Goal: Task Accomplishment & Management: Manage account settings

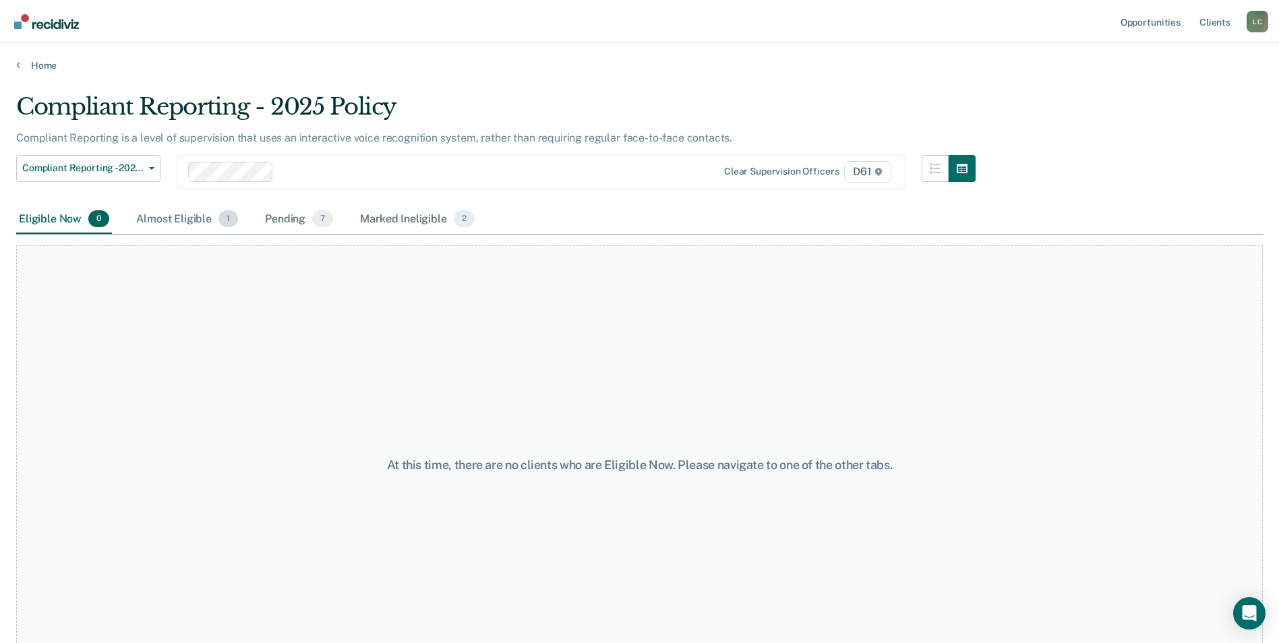
click at [181, 214] on div "Almost Eligible 1" at bounding box center [187, 220] width 107 height 30
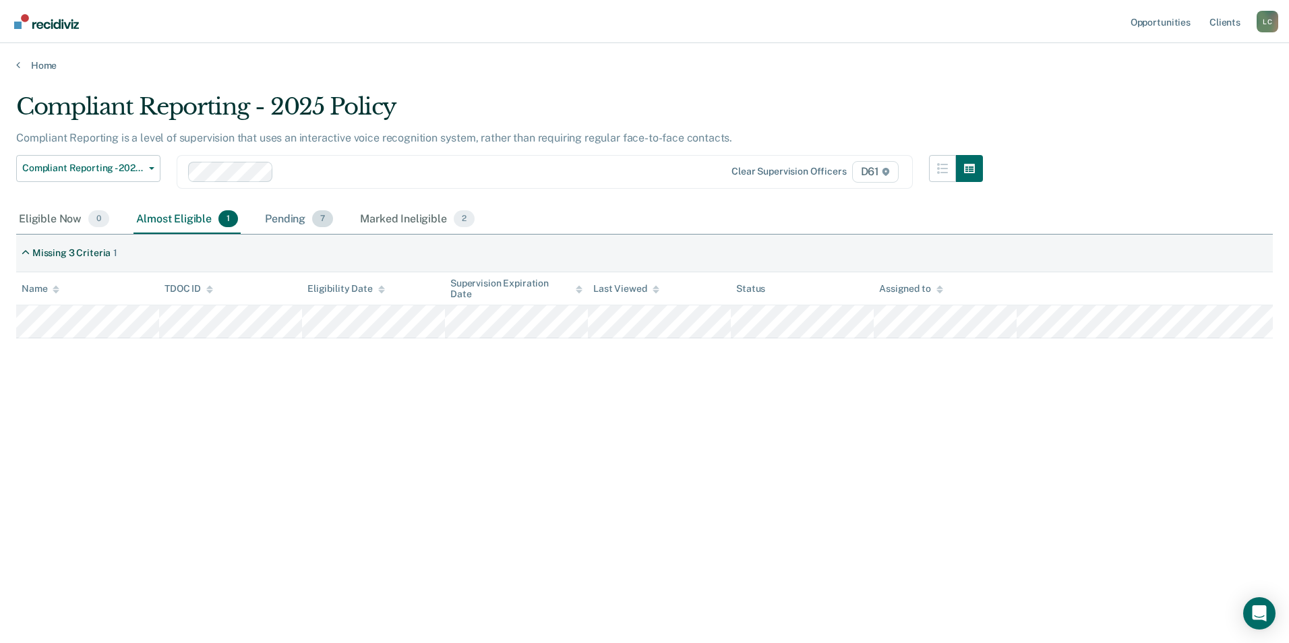
click at [269, 223] on div "Pending 7" at bounding box center [298, 220] width 73 height 30
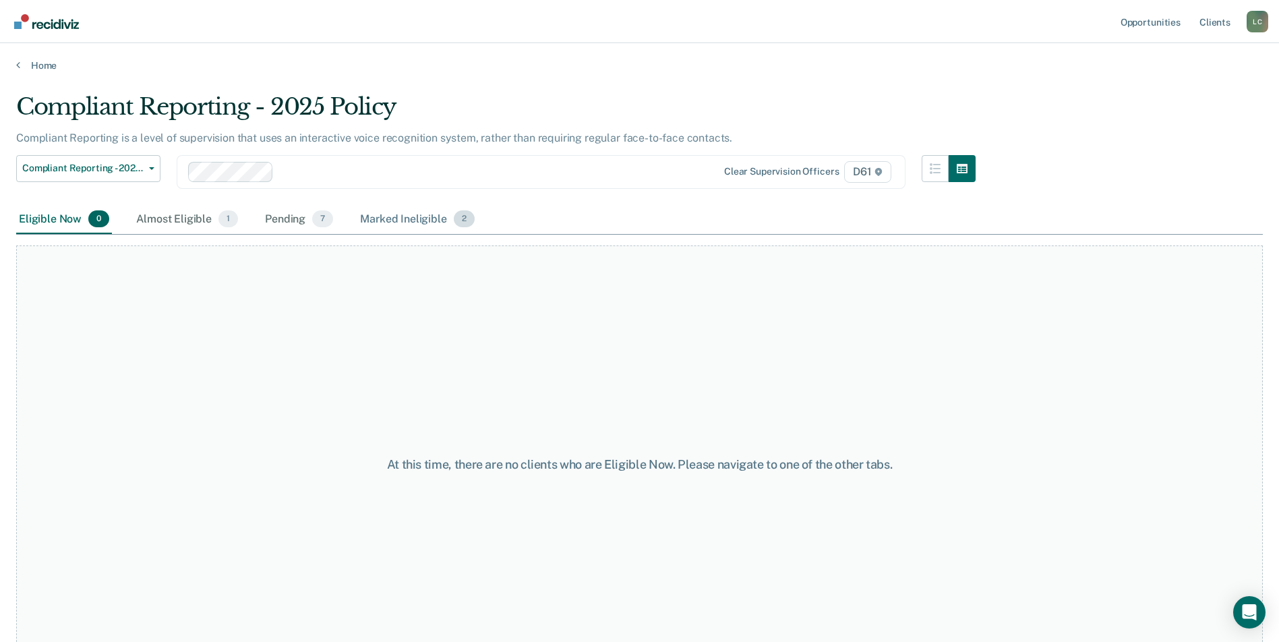
click at [419, 225] on div "Marked Ineligible 2" at bounding box center [417, 220] width 120 height 30
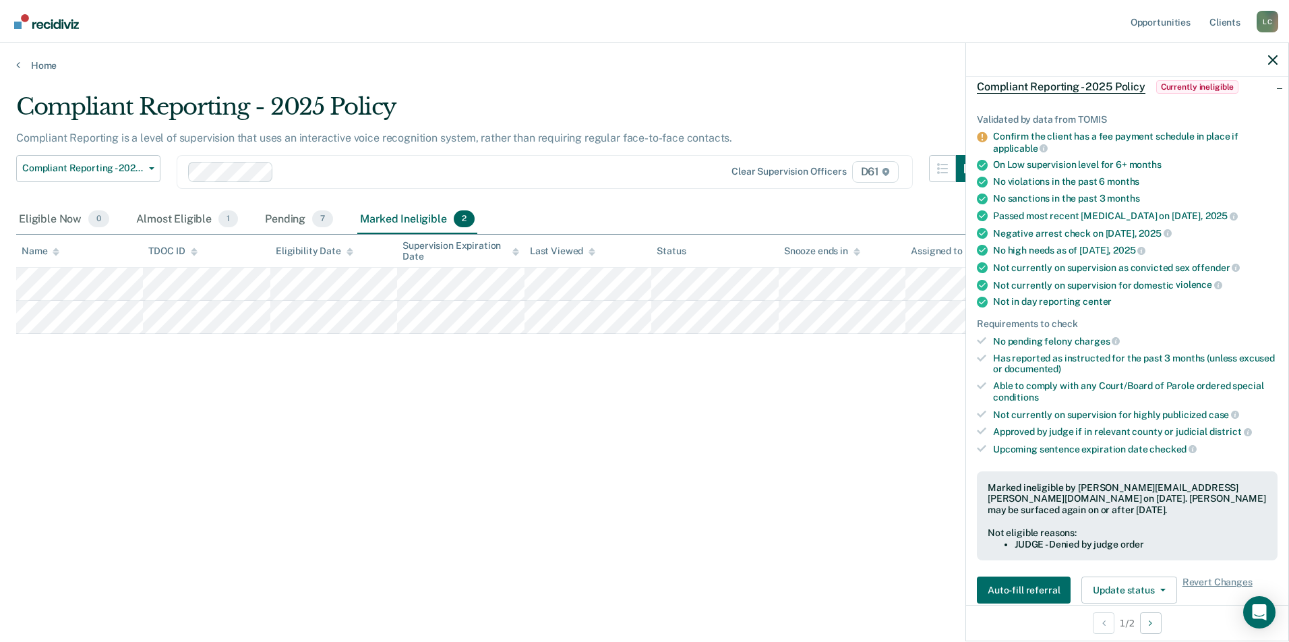
scroll to position [135, 0]
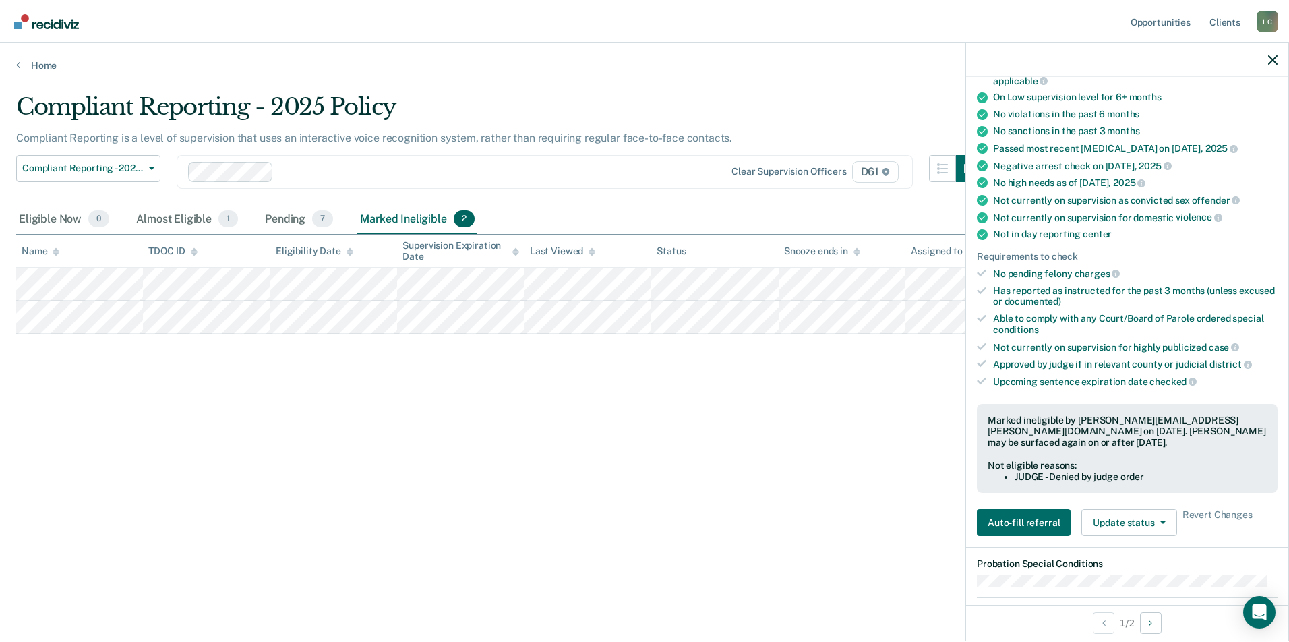
click at [821, 458] on div "Compliant Reporting - 2025 Policy Compliant Reporting is a level of supervision…" at bounding box center [644, 317] width 1257 height 448
click at [267, 214] on div "Pending 7" at bounding box center [298, 220] width 73 height 30
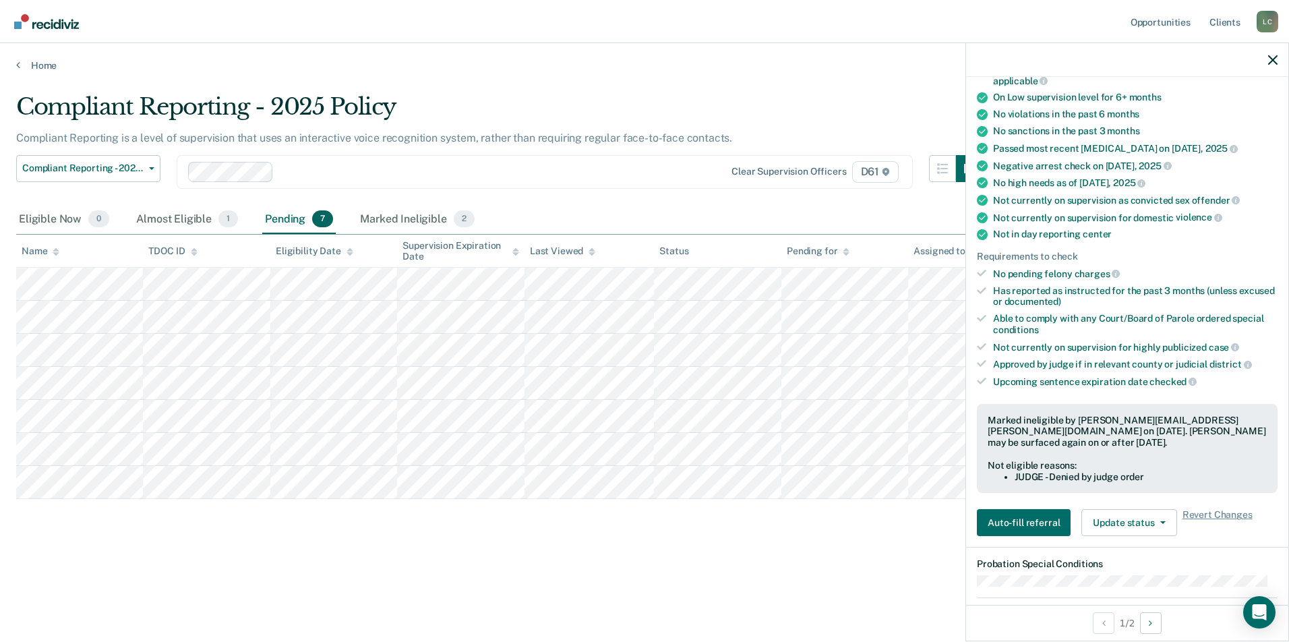
click at [1263, 63] on div at bounding box center [1127, 60] width 322 height 34
click at [1268, 61] on icon "button" at bounding box center [1272, 59] width 9 height 9
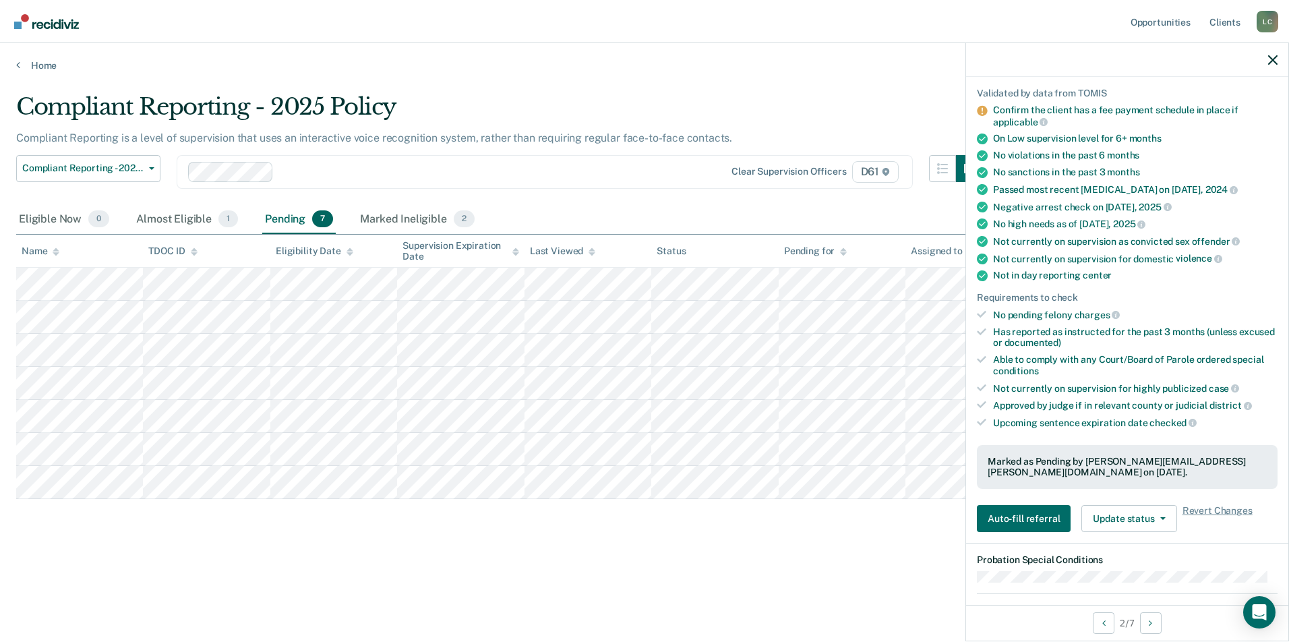
scroll to position [270, 0]
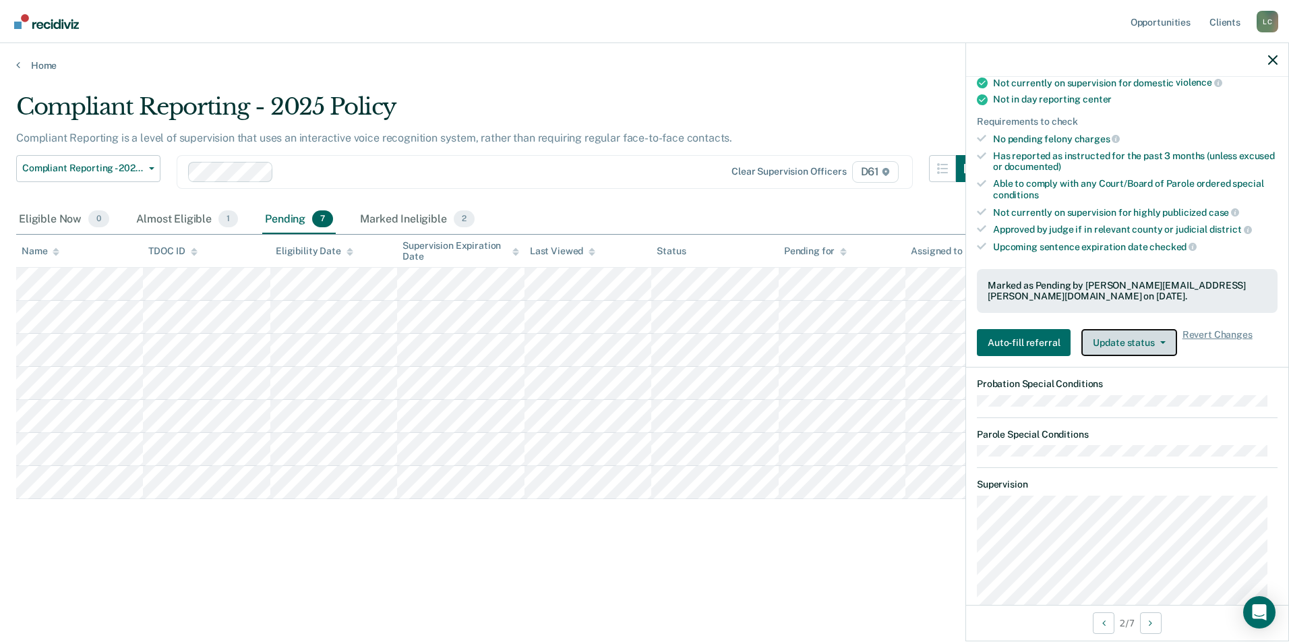
click at [1156, 343] on button "Update status" at bounding box center [1129, 342] width 95 height 27
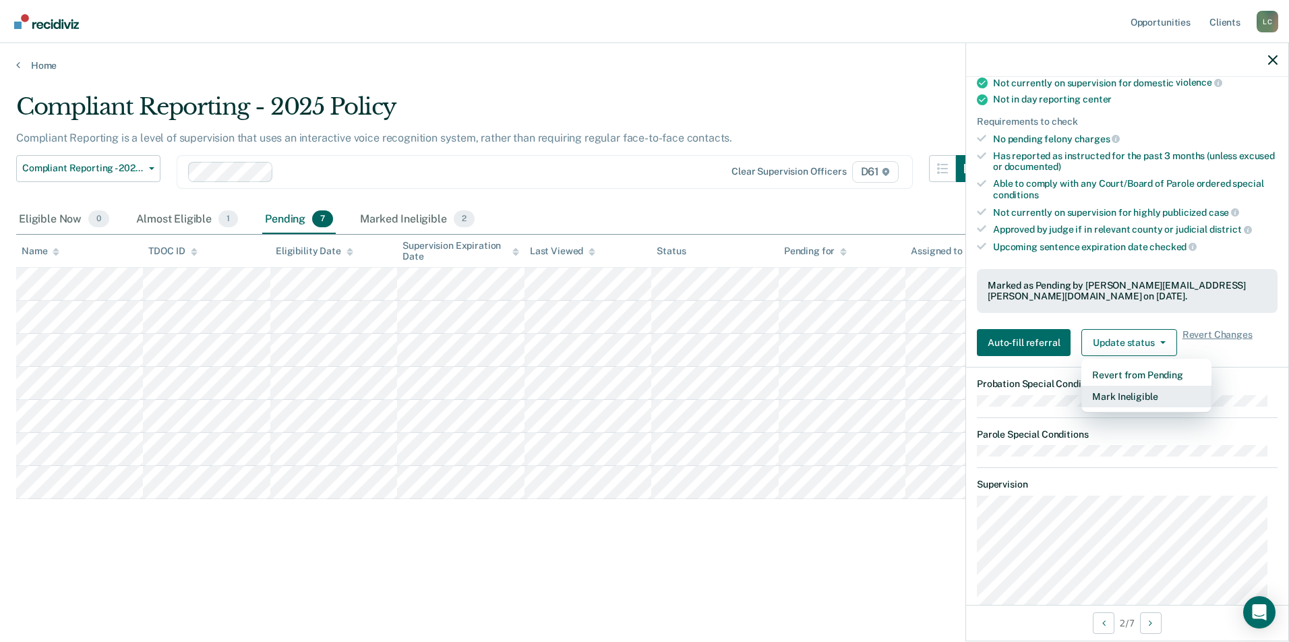
click at [1152, 392] on button "Mark Ineligible" at bounding box center [1147, 397] width 130 height 22
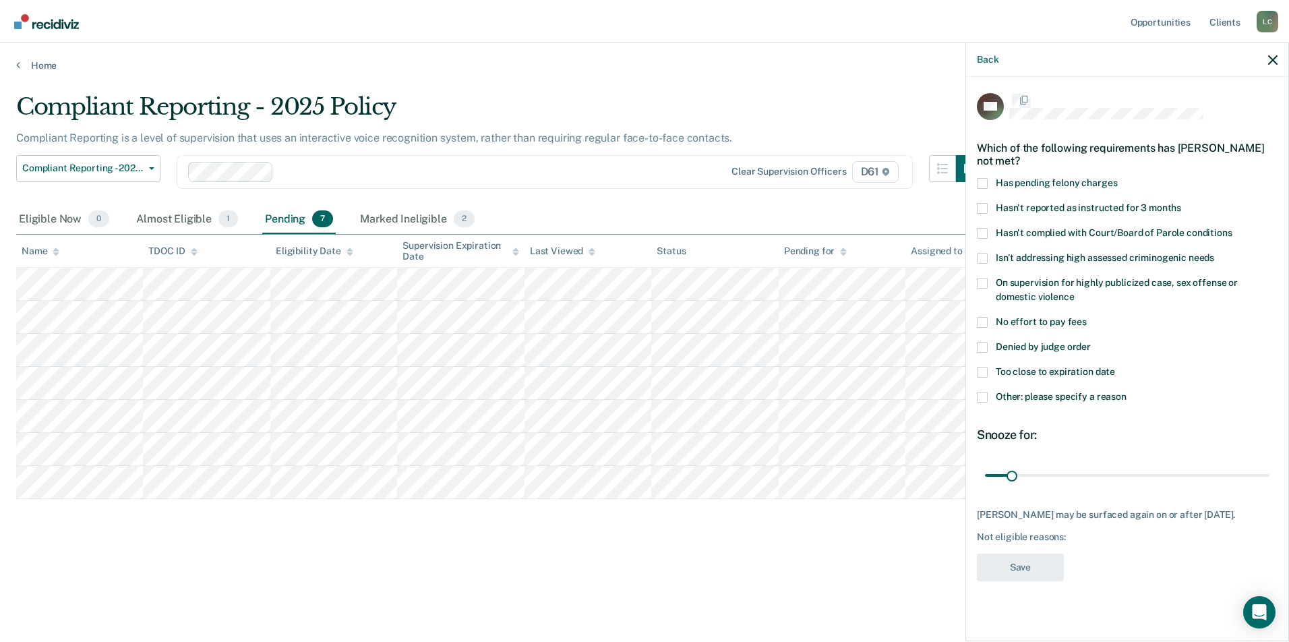
scroll to position [0, 0]
click at [1067, 401] on span "Other: please specify a reason" at bounding box center [1061, 397] width 131 height 11
click at [1127, 393] on input "Other: please specify a reason" at bounding box center [1127, 393] width 0 height 0
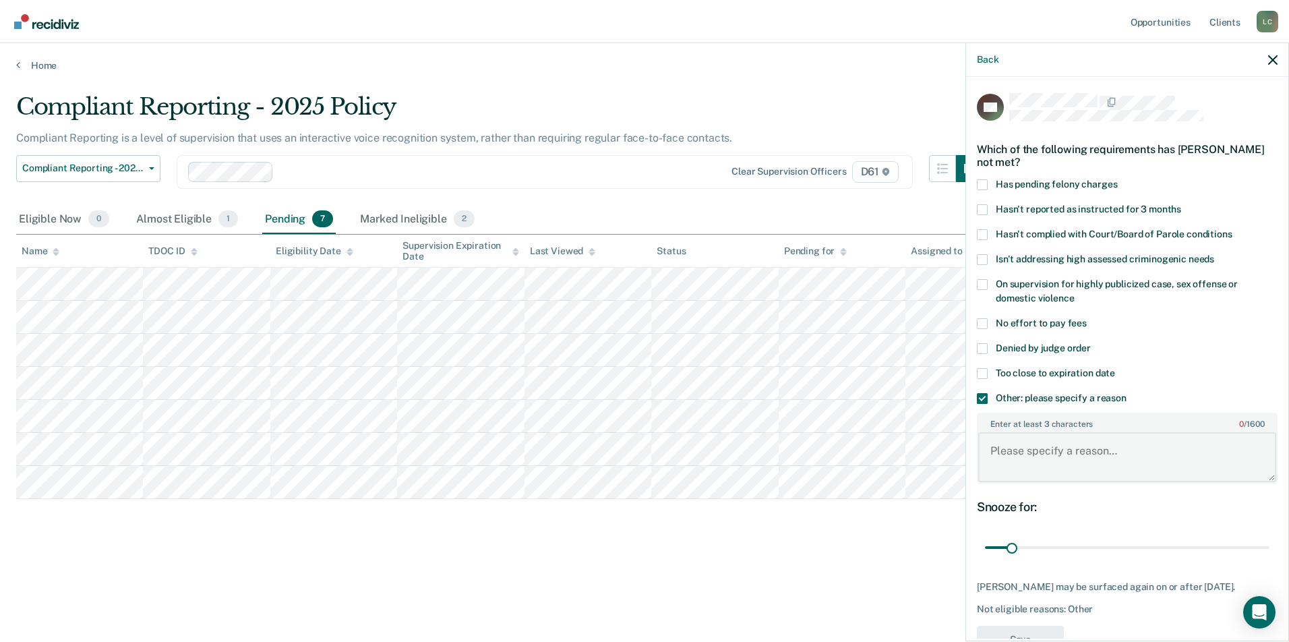
click at [1092, 456] on textarea "Enter at least 3 characters 0 / 1600" at bounding box center [1127, 457] width 298 height 50
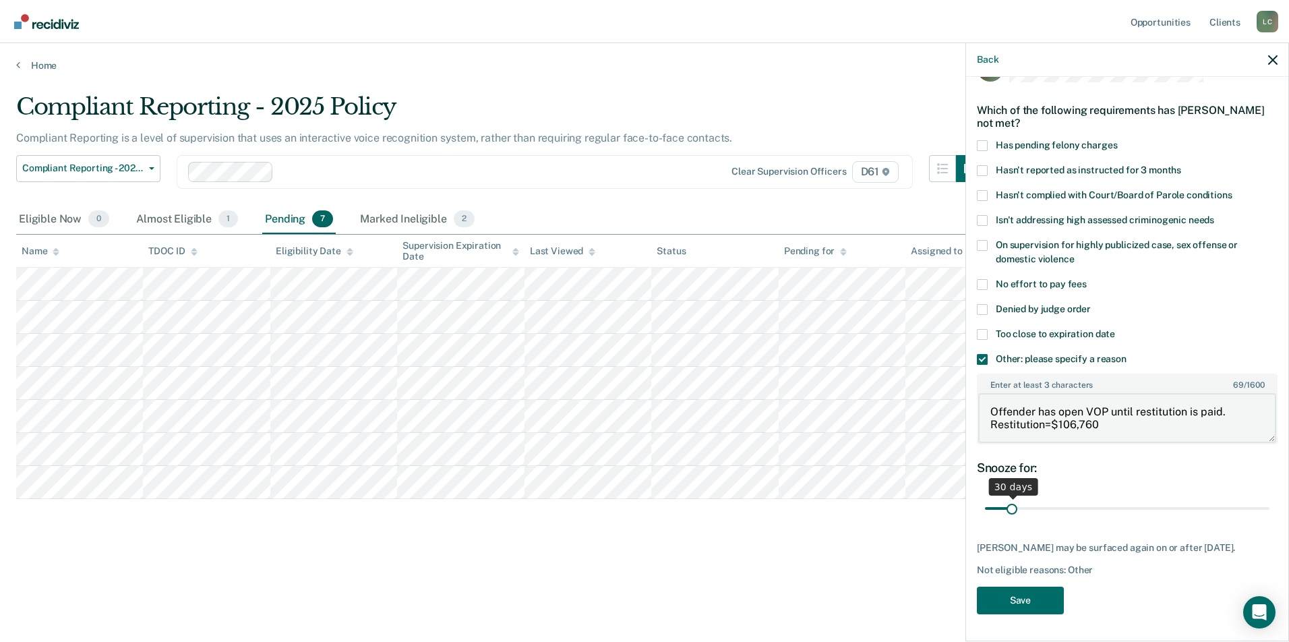
scroll to position [49, 0]
type textarea "Offender has open VOP until restitution is paid. Restitution=$106,760"
drag, startPoint x: 1011, startPoint y: 498, endPoint x: 1255, endPoint y: 504, distance: 243.5
type input "365"
click at [1255, 504] on input "range" at bounding box center [1127, 509] width 285 height 24
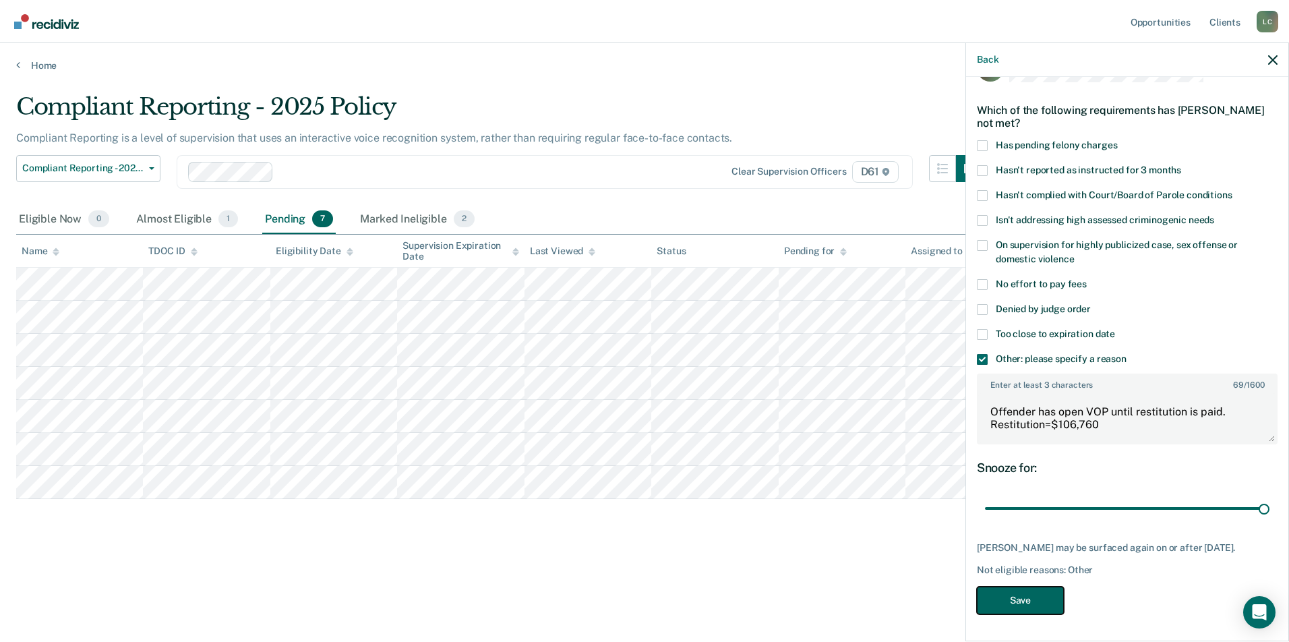
click at [1039, 599] on button "Save" at bounding box center [1020, 601] width 87 height 28
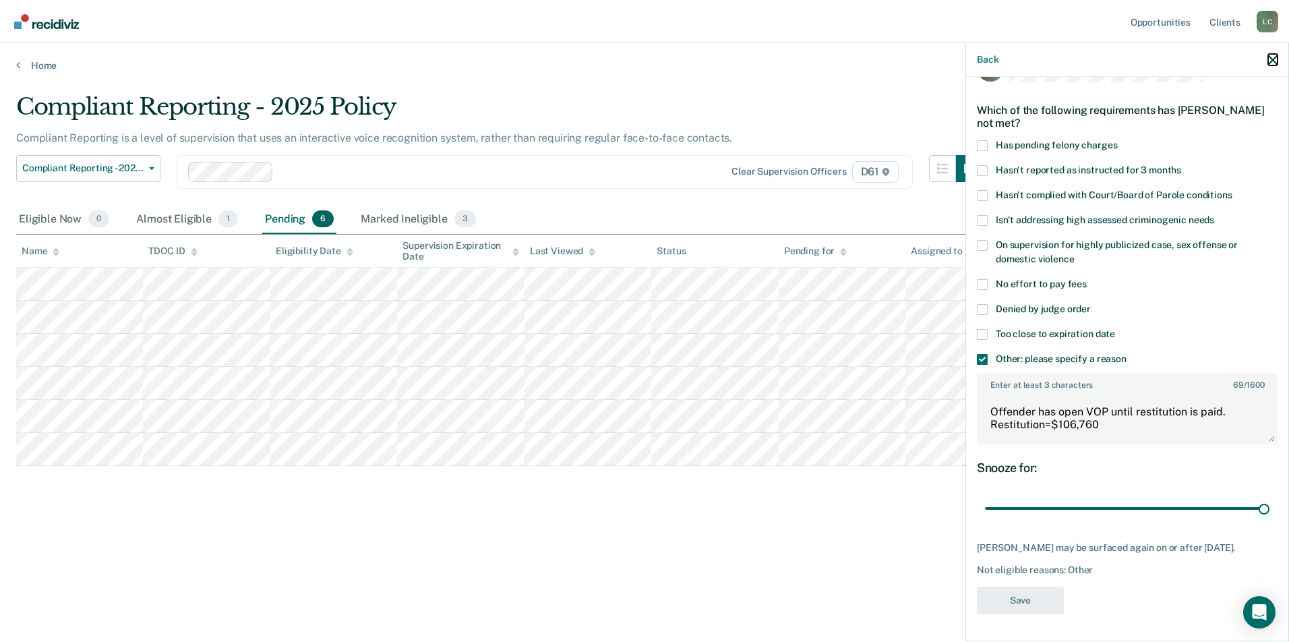
click at [1270, 64] on icon "button" at bounding box center [1272, 59] width 9 height 9
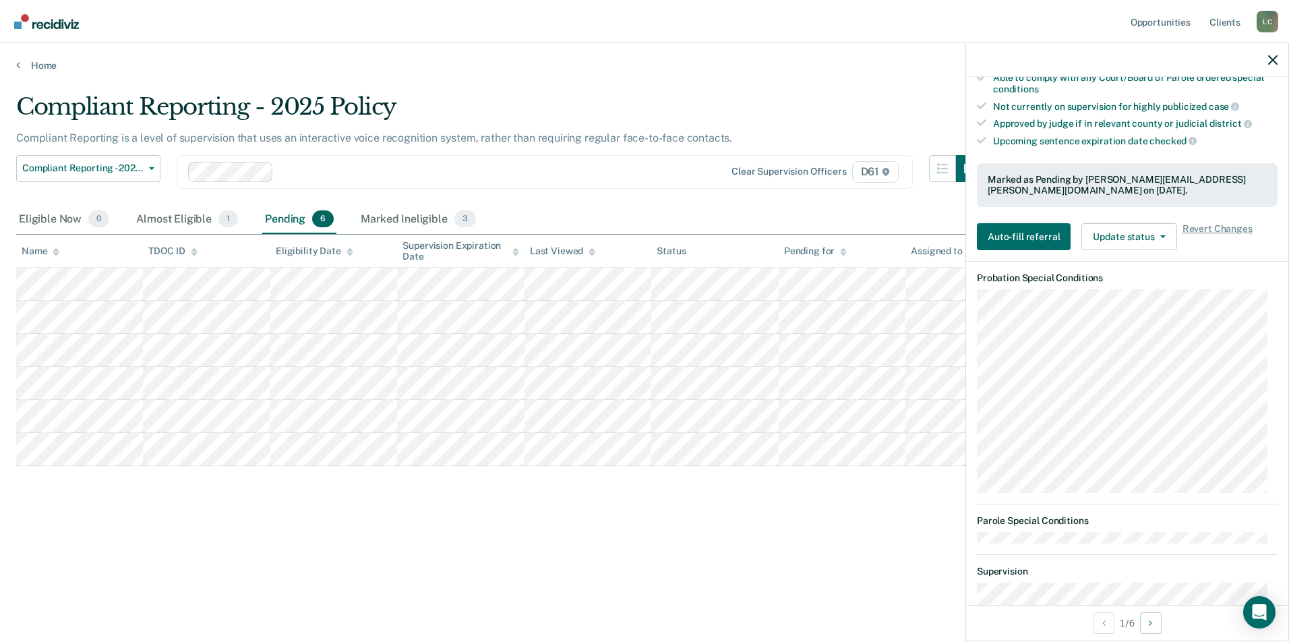
scroll to position [405, 0]
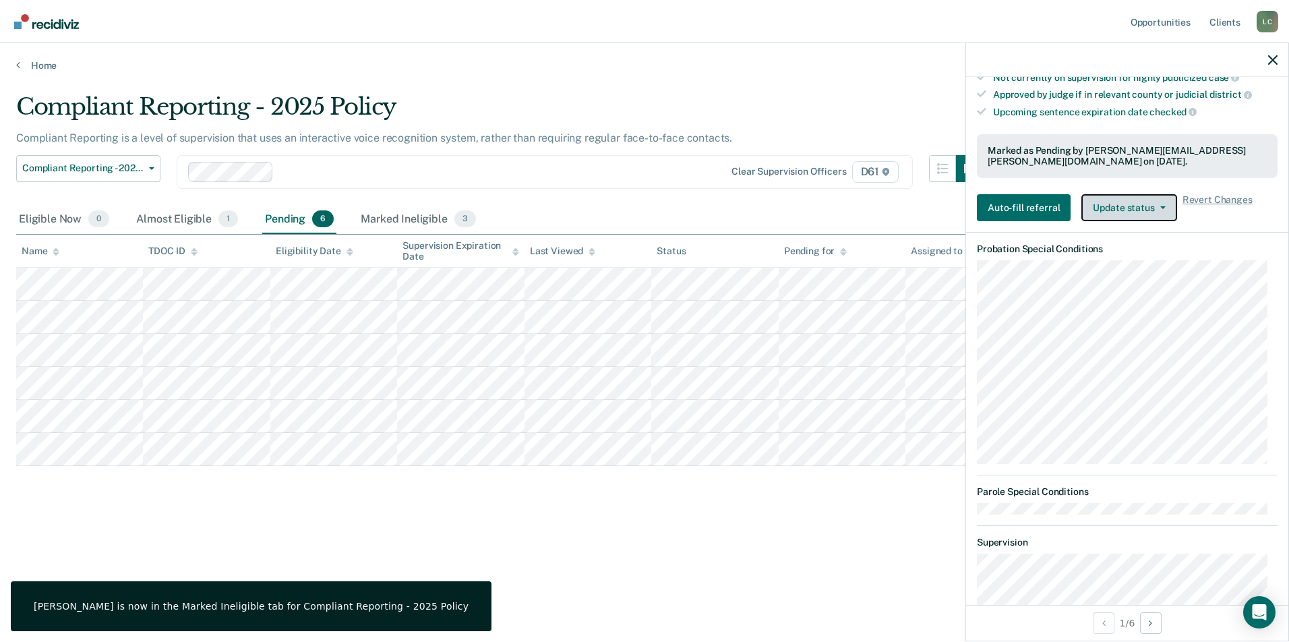
click at [1144, 204] on button "Update status" at bounding box center [1129, 207] width 95 height 27
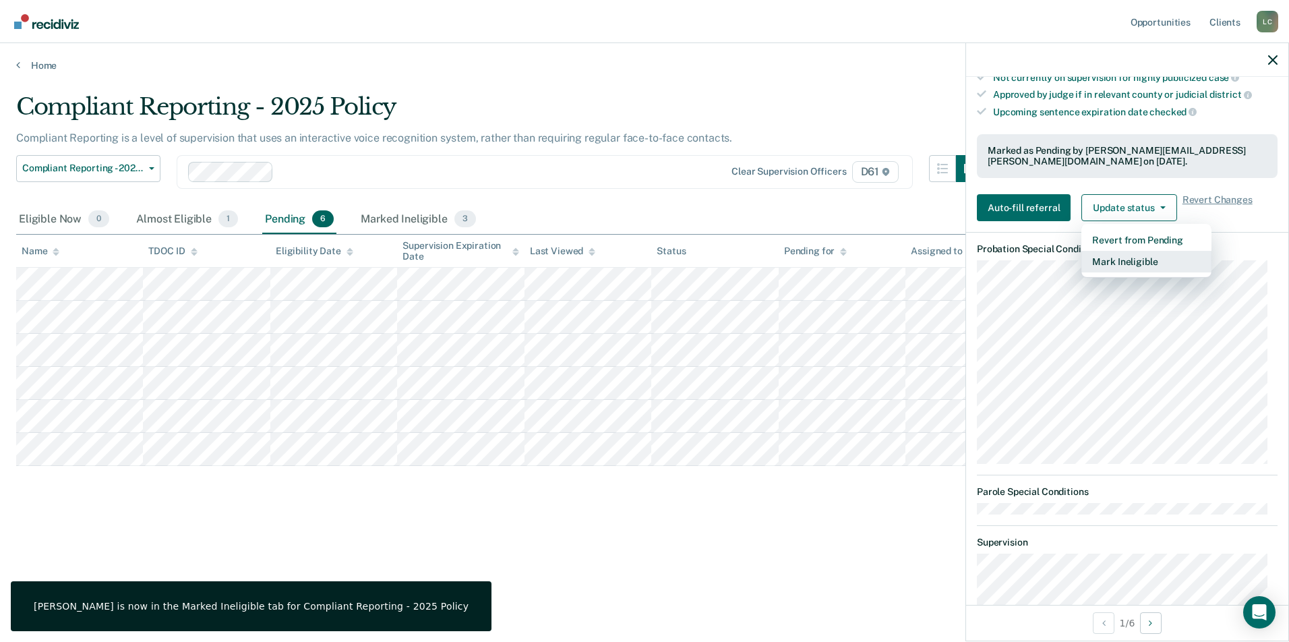
click at [1138, 254] on button "Mark Ineligible" at bounding box center [1147, 262] width 130 height 22
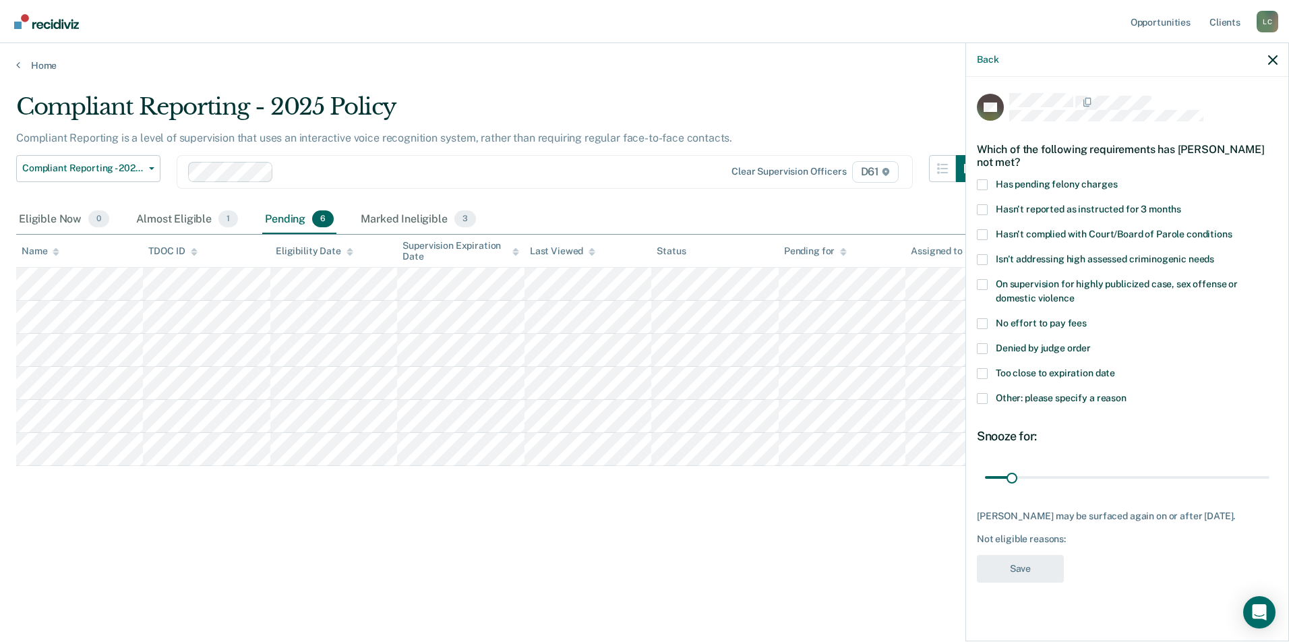
click at [989, 349] on label "Denied by judge order" at bounding box center [1127, 350] width 301 height 14
click at [1091, 343] on input "Denied by judge order" at bounding box center [1091, 343] width 0 height 0
drag, startPoint x: 1007, startPoint y: 477, endPoint x: 1034, endPoint y: 479, distance: 27.0
type input "59"
click at [1034, 479] on input "range" at bounding box center [1127, 477] width 285 height 24
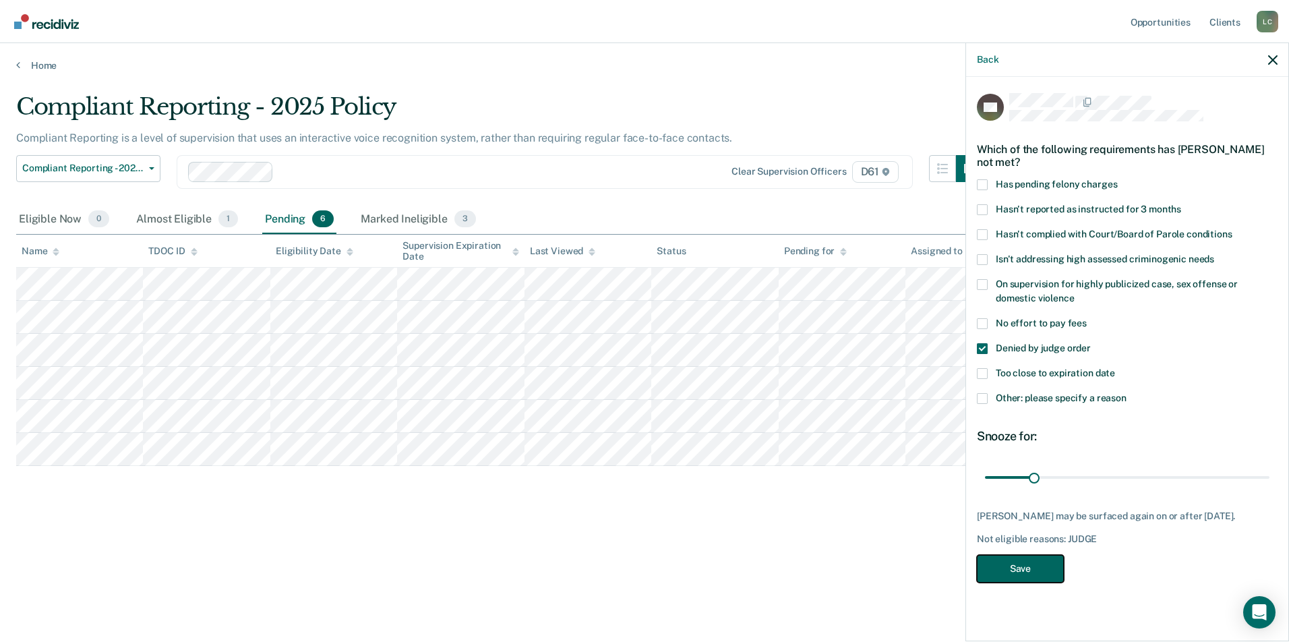
click at [1027, 555] on button "Save" at bounding box center [1020, 569] width 87 height 28
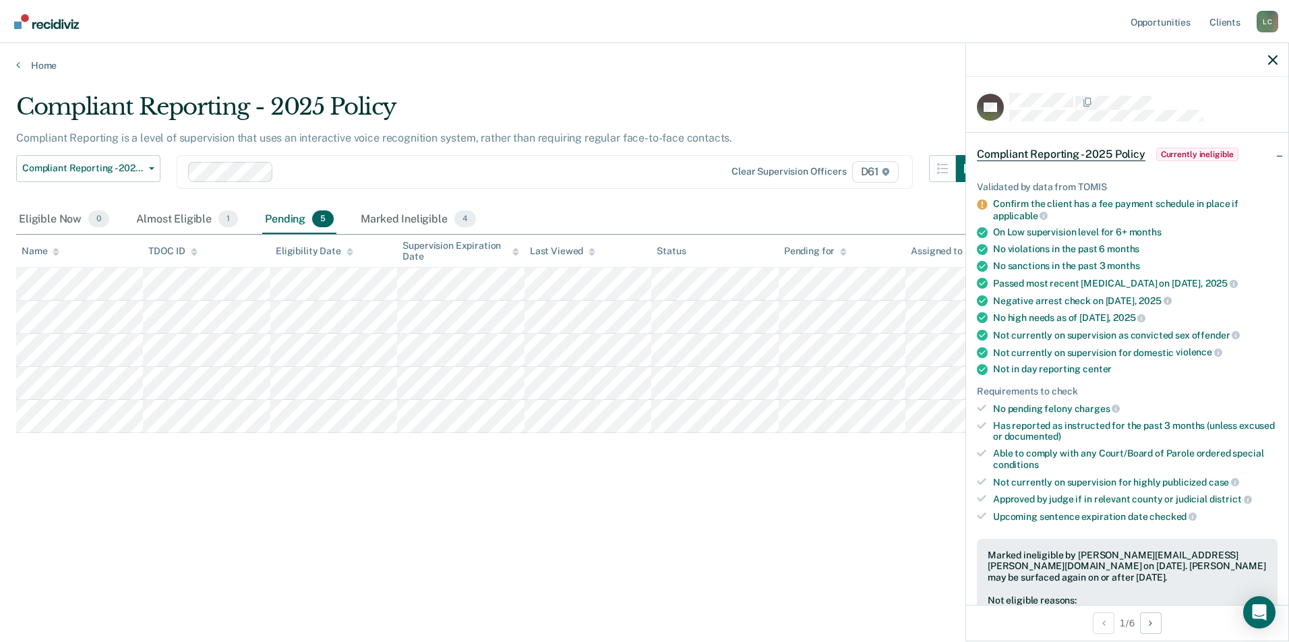
click at [1264, 65] on div at bounding box center [1127, 60] width 322 height 34
click at [1268, 61] on div at bounding box center [1127, 60] width 322 height 34
click at [1270, 61] on icon "button" at bounding box center [1272, 59] width 9 height 9
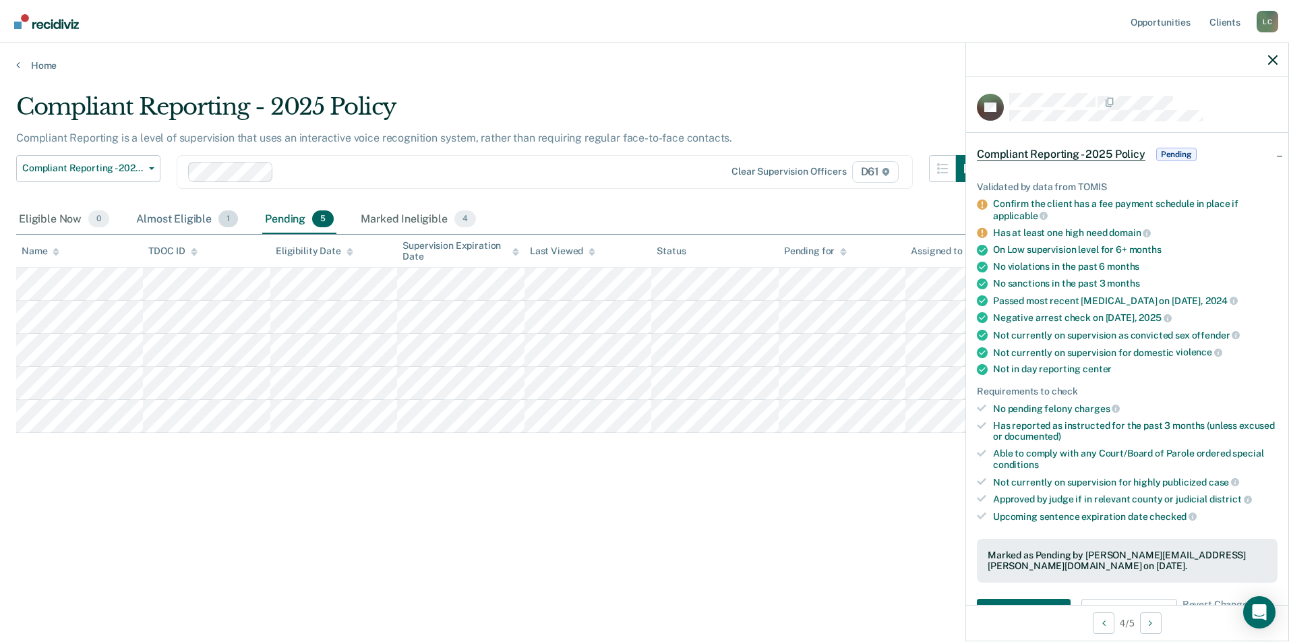
click at [193, 220] on div "Almost Eligible 1" at bounding box center [187, 220] width 107 height 30
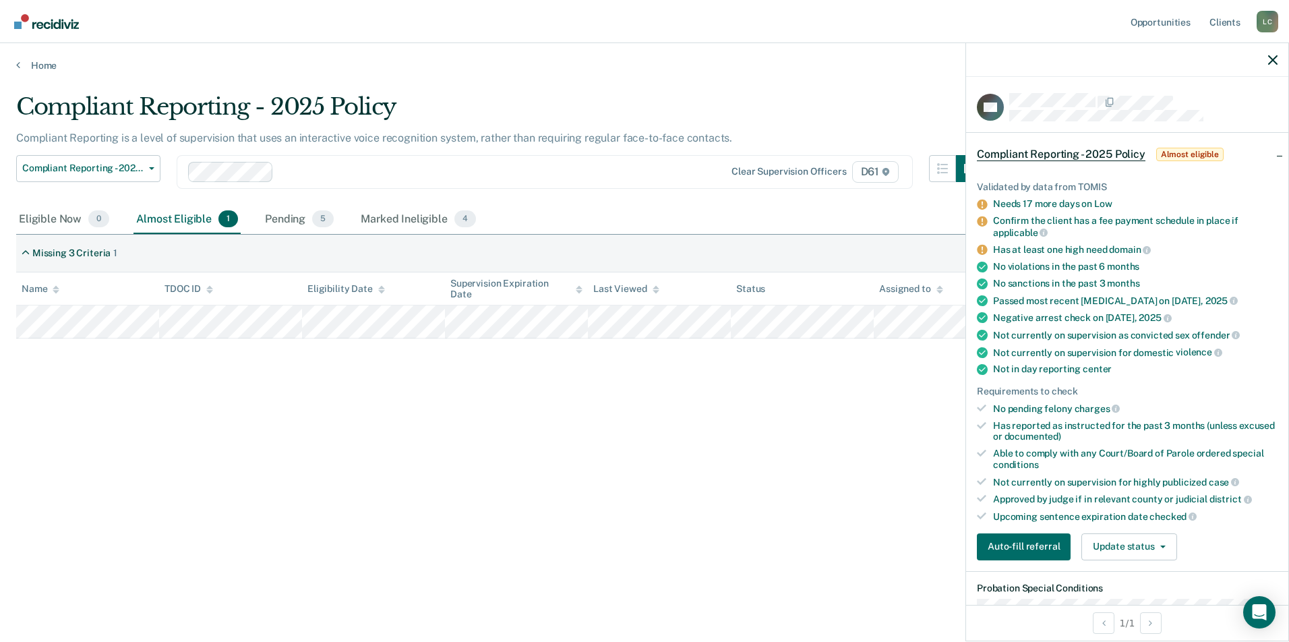
click at [263, 415] on div "Compliant Reporting - 2025 Policy Compliant Reporting is a level of supervision…" at bounding box center [644, 317] width 1257 height 448
click at [117, 171] on span "Compliant Reporting - 2025 Policy" at bounding box center [82, 168] width 121 height 11
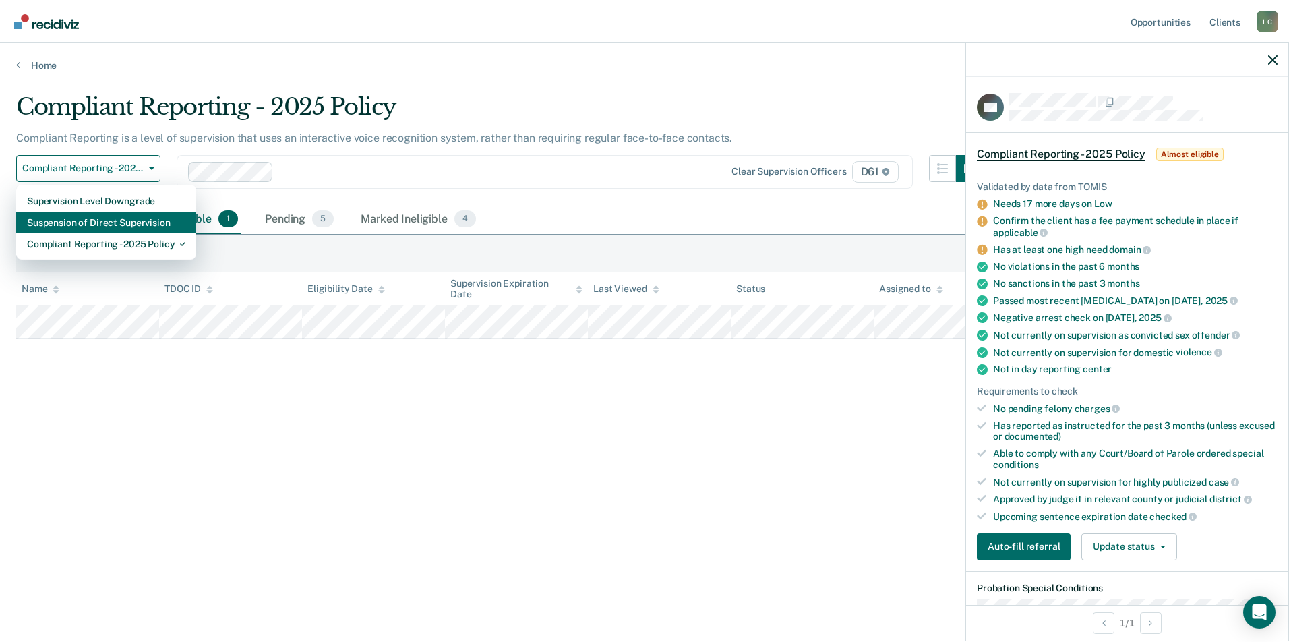
click at [107, 226] on div "Suspension of Direct Supervision" at bounding box center [106, 223] width 158 height 22
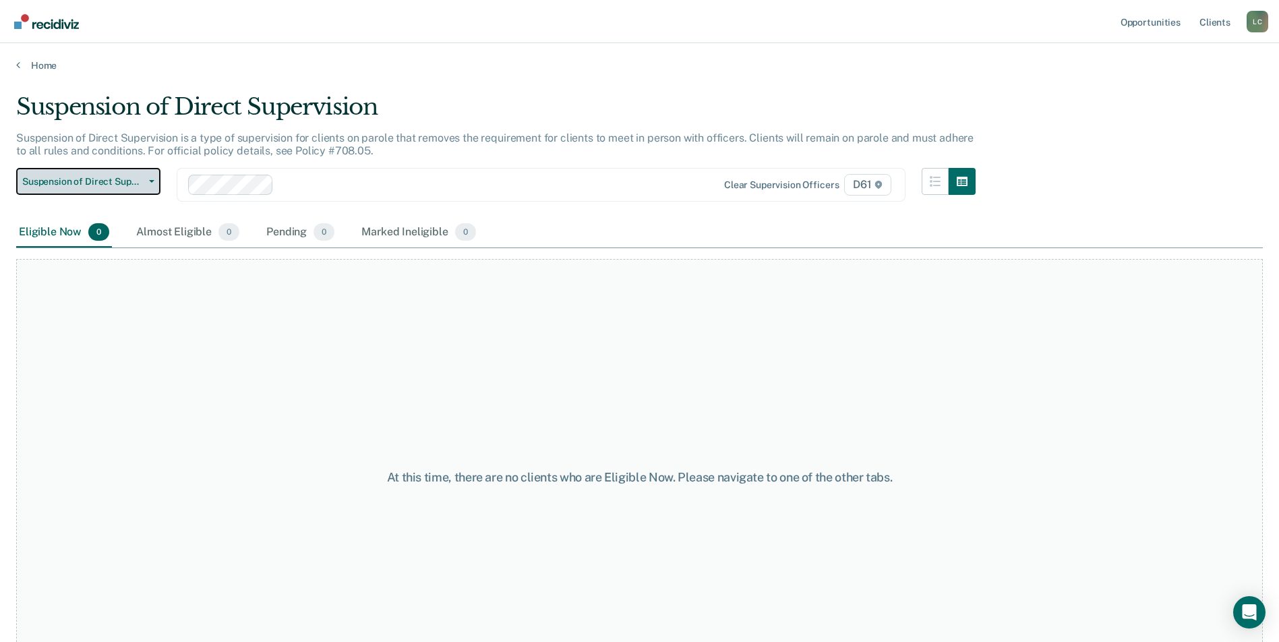
click at [127, 179] on span "Suspension of Direct Supervision" at bounding box center [82, 181] width 121 height 11
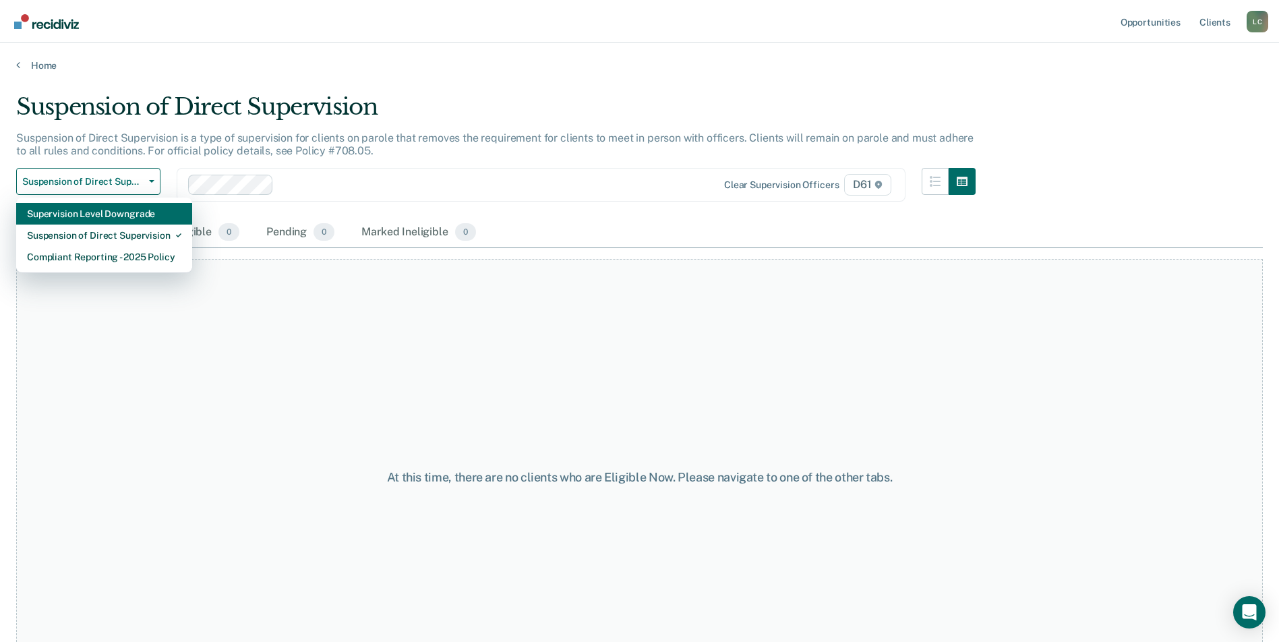
click at [107, 218] on div "Supervision Level Downgrade" at bounding box center [104, 214] width 154 height 22
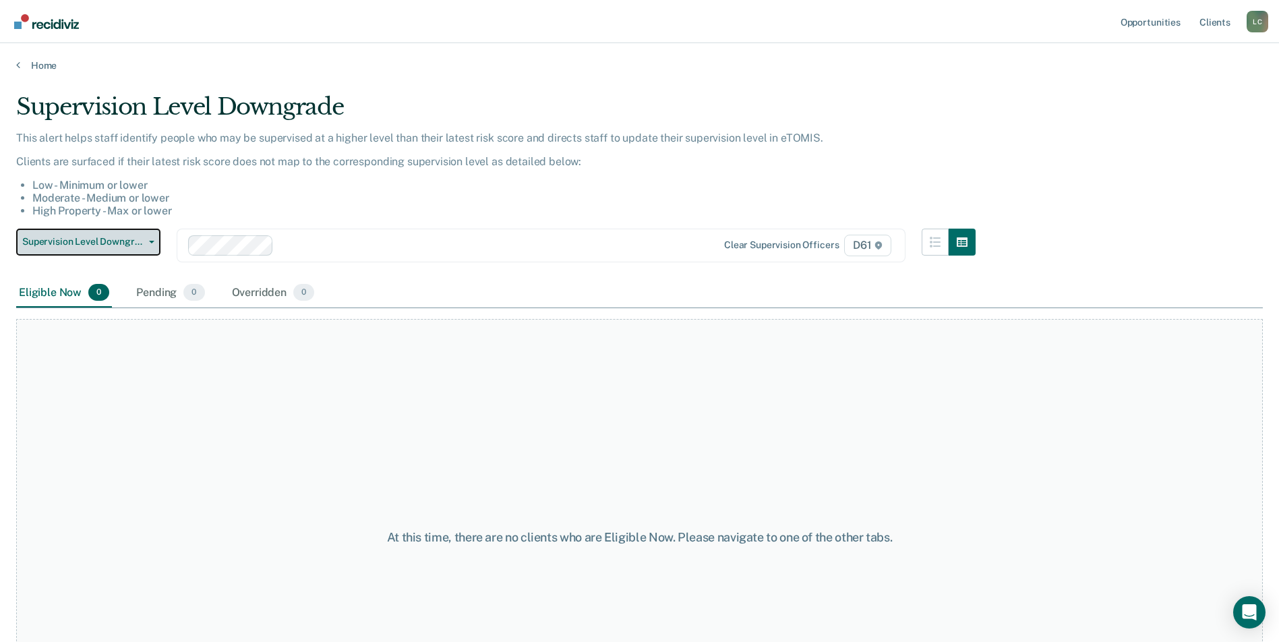
click at [121, 238] on span "Supervision Level Downgrade" at bounding box center [82, 241] width 121 height 11
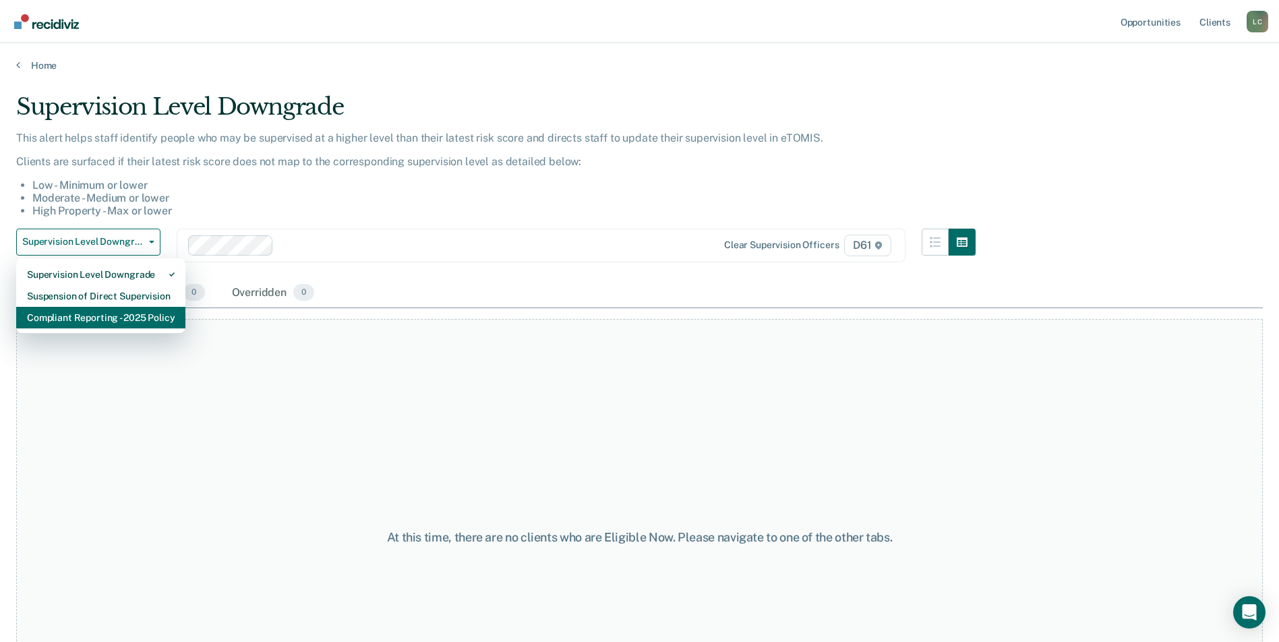
click at [88, 314] on div "Compliant Reporting - 2025 Policy" at bounding box center [101, 318] width 148 height 22
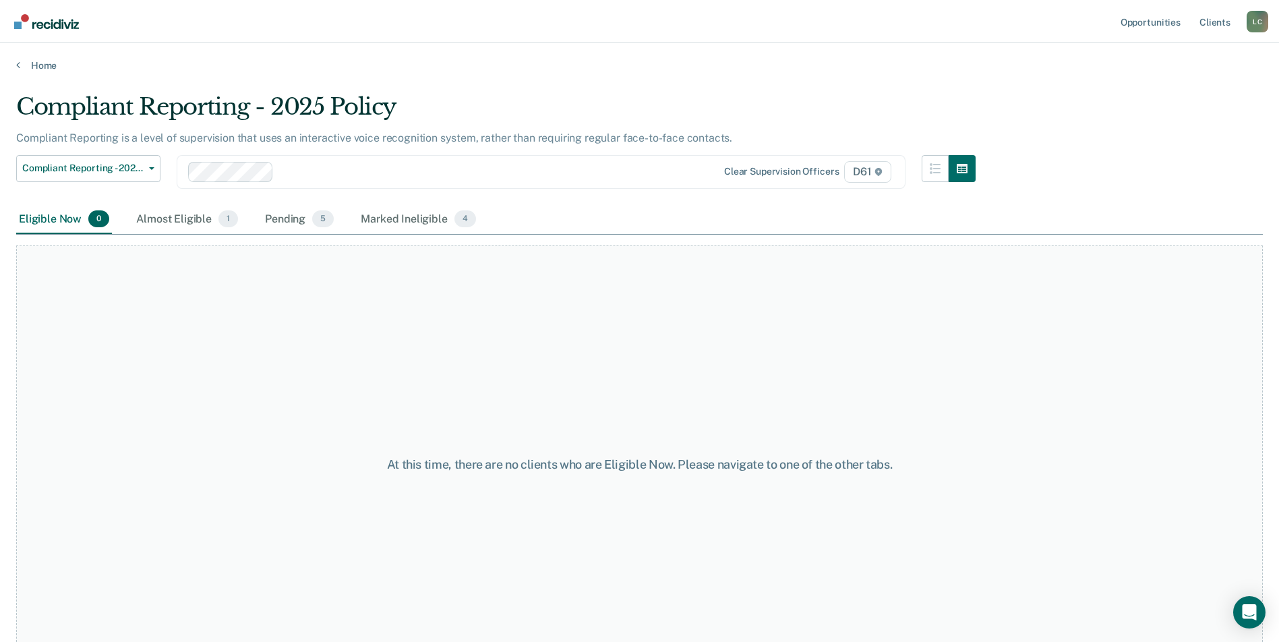
click at [261, 326] on div "At this time, there are no clients who are Eligible Now. Please navigate to one…" at bounding box center [639, 463] width 1247 height 437
click at [175, 206] on div "Almost Eligible 1" at bounding box center [187, 220] width 107 height 30
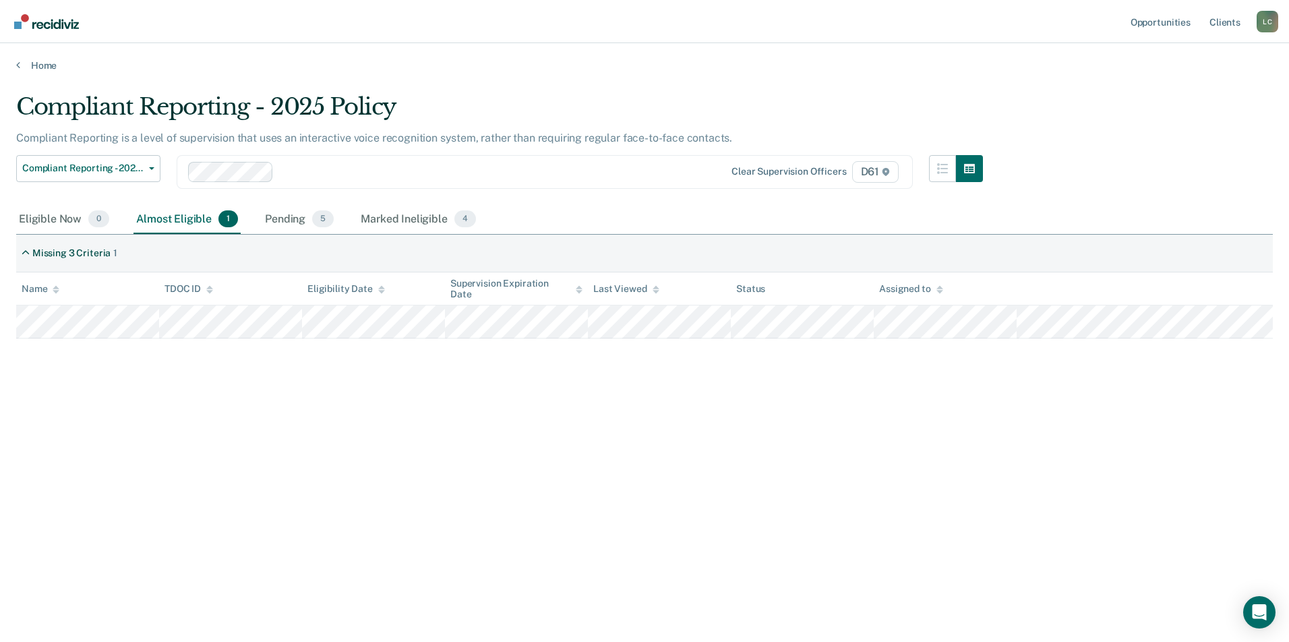
click at [167, 220] on div "Almost Eligible 1" at bounding box center [187, 220] width 107 height 30
